Goal: Task Accomplishment & Management: Use online tool/utility

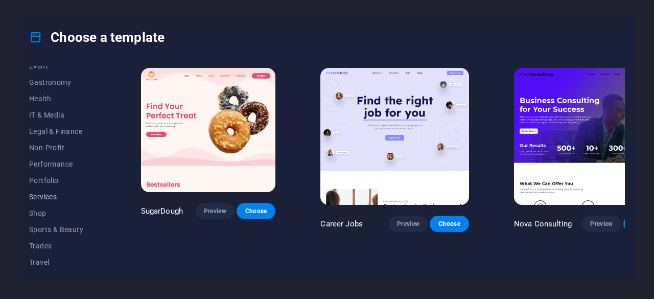
scroll to position [221, 0]
click at [46, 176] on span "Services" at bounding box center [62, 180] width 67 height 8
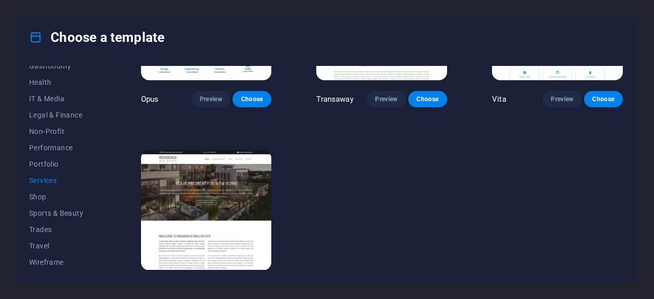
scroll to position [1281, 0]
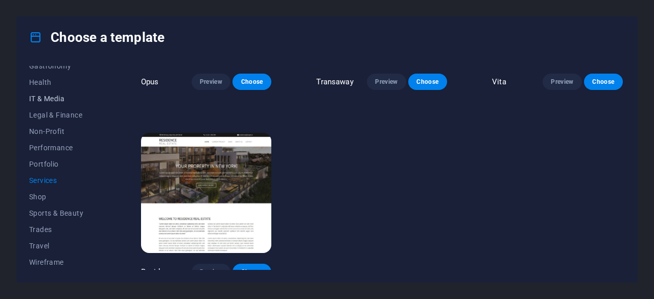
click at [54, 100] on span "IT & Media" at bounding box center [62, 99] width 67 height 8
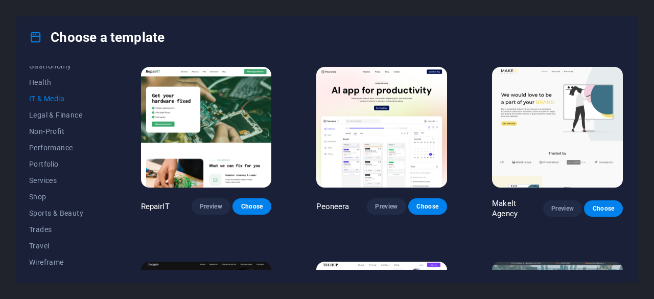
scroll to position [0, 0]
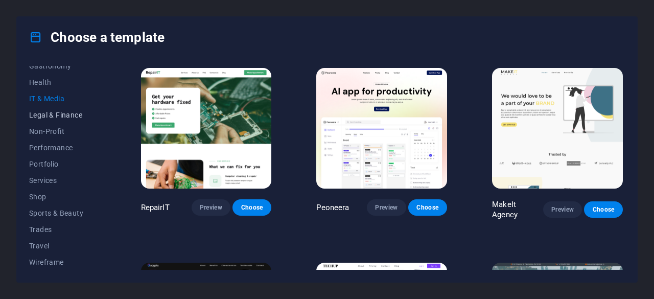
click at [67, 112] on span "Legal & Finance" at bounding box center [62, 115] width 67 height 8
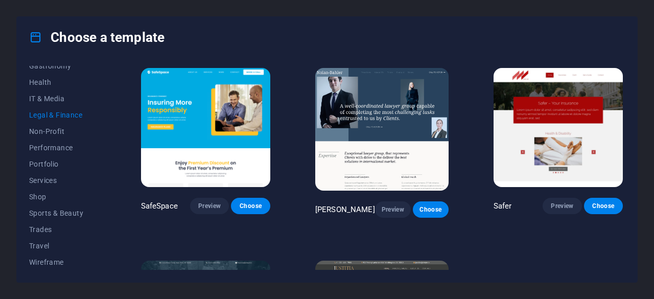
drag, startPoint x: 207, startPoint y: 159, endPoint x: 175, endPoint y: 198, distance: 50.4
click at [175, 198] on div "SafeSpace Preview Choose" at bounding box center [205, 142] width 133 height 152
click at [216, 204] on span "Preview" at bounding box center [209, 206] width 22 height 8
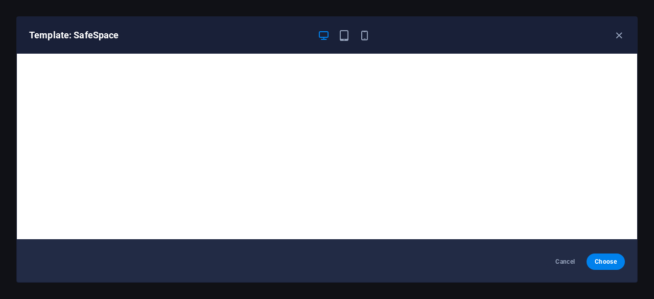
scroll to position [2, 0]
click at [618, 37] on icon "button" at bounding box center [619, 36] width 12 height 12
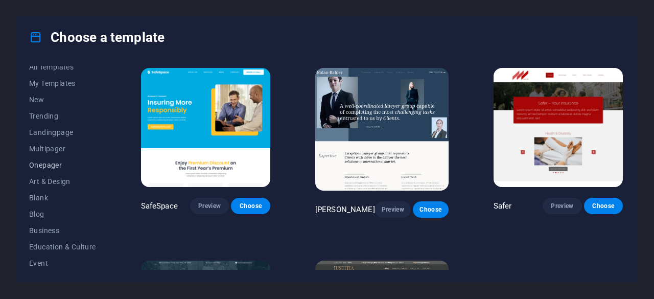
scroll to position [0, 0]
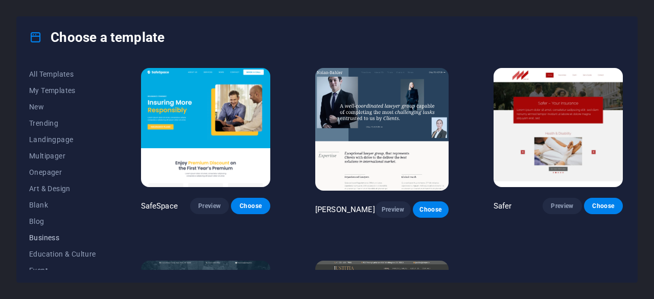
click at [52, 236] on span "Business" at bounding box center [62, 238] width 67 height 8
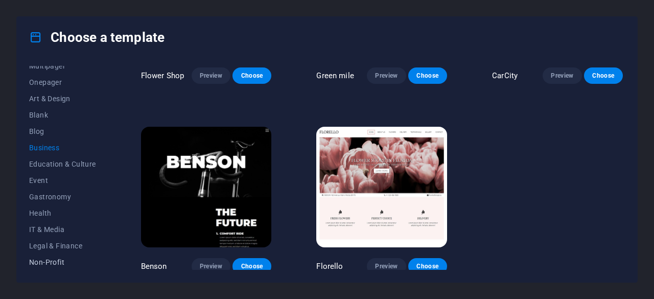
scroll to position [102, 0]
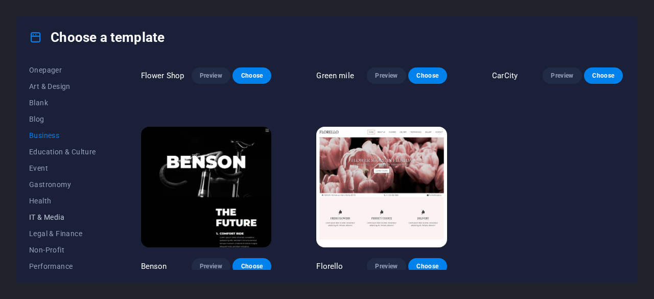
click at [63, 219] on span "IT & Media" at bounding box center [62, 217] width 67 height 8
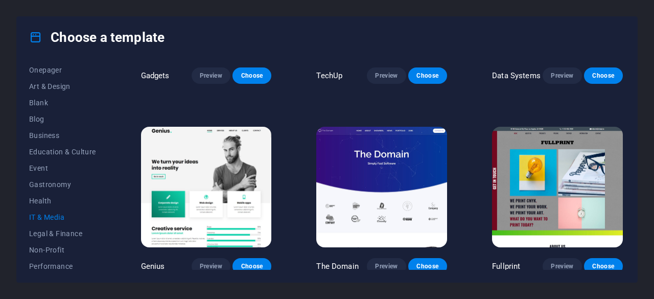
scroll to position [326, 0]
click at [263, 262] on span "Choose" at bounding box center [252, 266] width 22 height 8
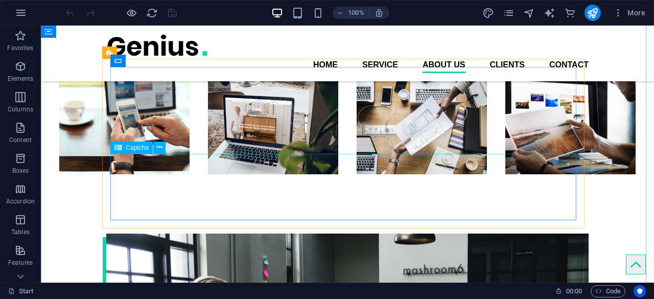
scroll to position [1073, 0]
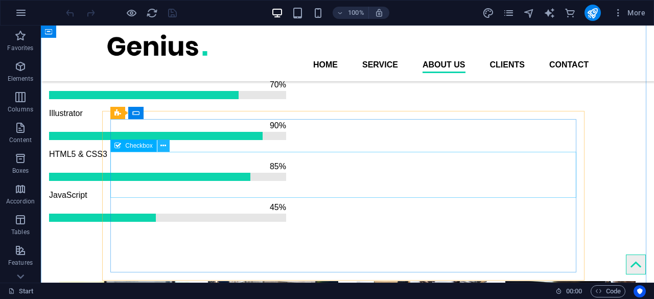
click at [164, 147] on icon at bounding box center [163, 146] width 6 height 11
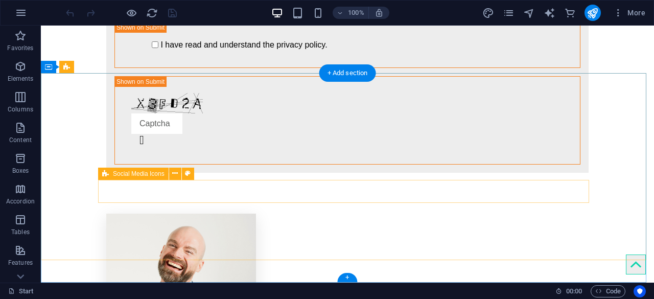
scroll to position [2152, 0]
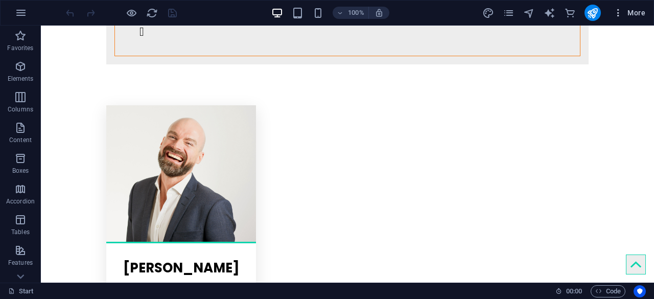
click at [626, 14] on span "More" at bounding box center [629, 13] width 32 height 10
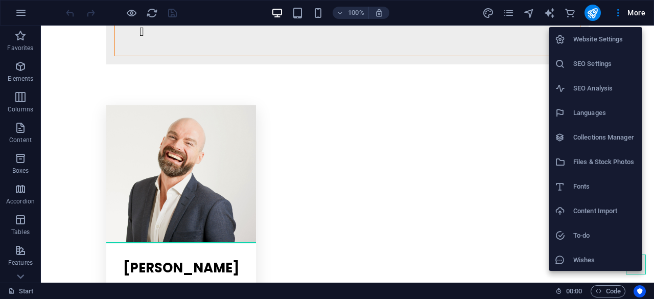
click at [591, 11] on div at bounding box center [327, 149] width 654 height 299
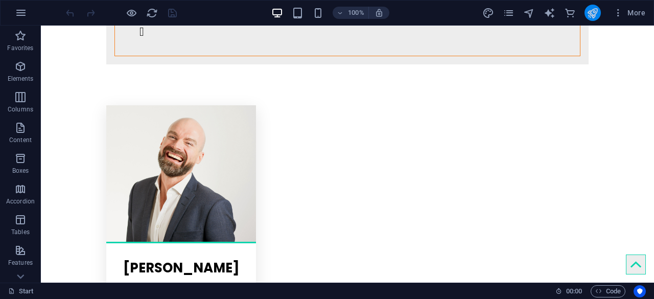
click at [592, 11] on icon "publish" at bounding box center [593, 13] width 12 height 12
